Goal: Check status: Check status

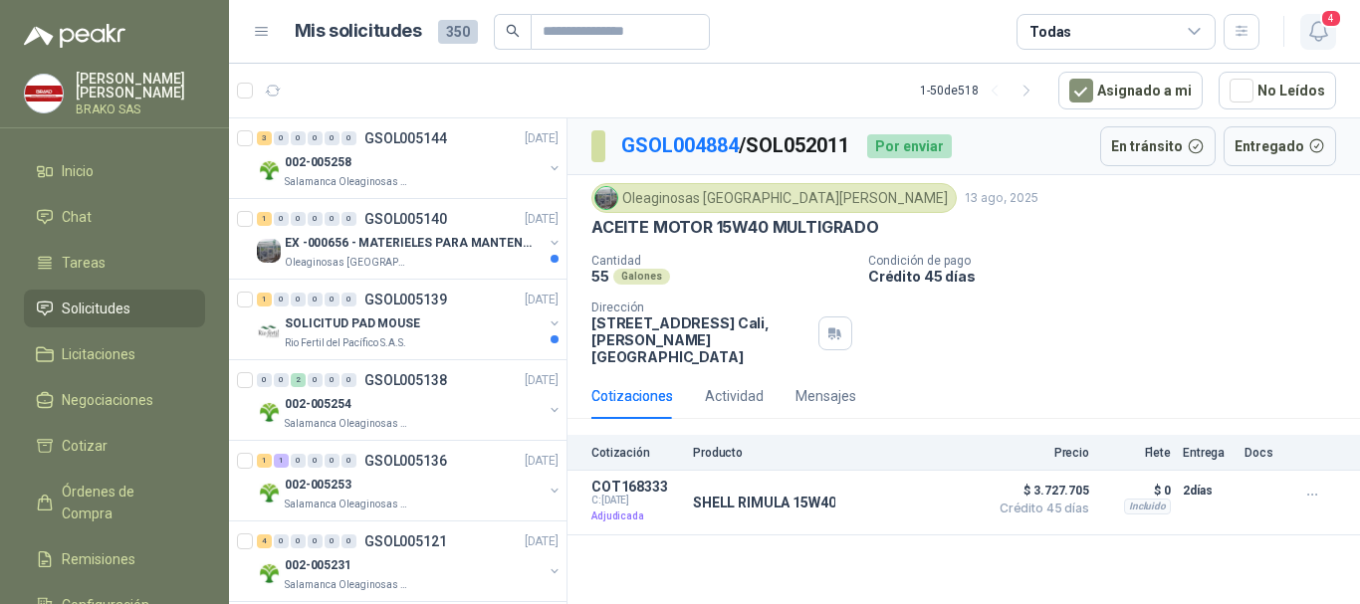
click at [1316, 27] on icon "button" at bounding box center [1319, 31] width 25 height 25
